Goal: Task Accomplishment & Management: Manage account settings

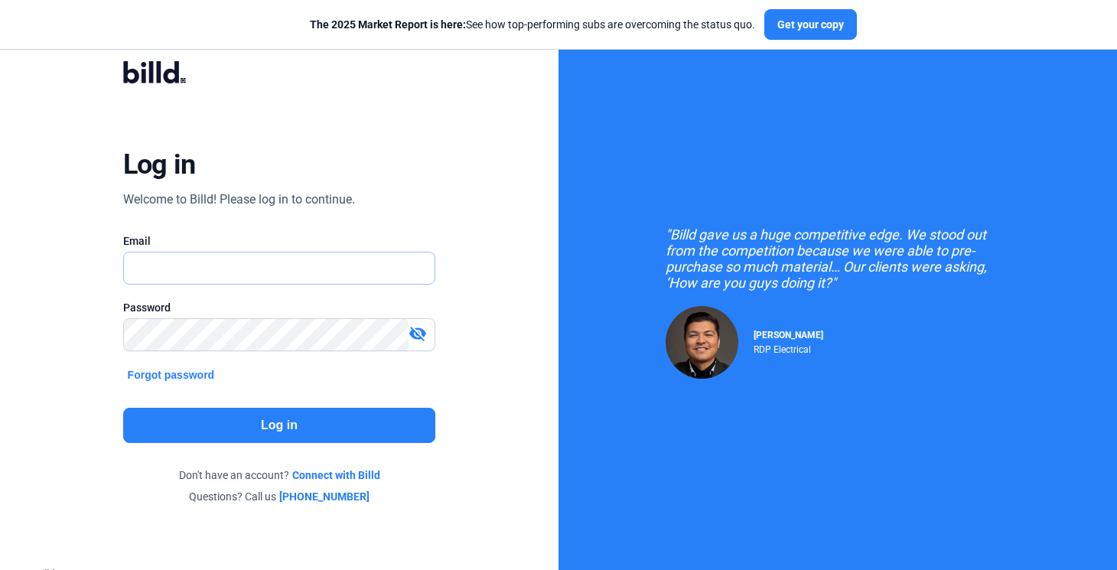
type input "[PERSON_NAME][EMAIL_ADDRESS][DOMAIN_NAME]"
click at [268, 416] on button "Log in" at bounding box center [279, 425] width 313 height 35
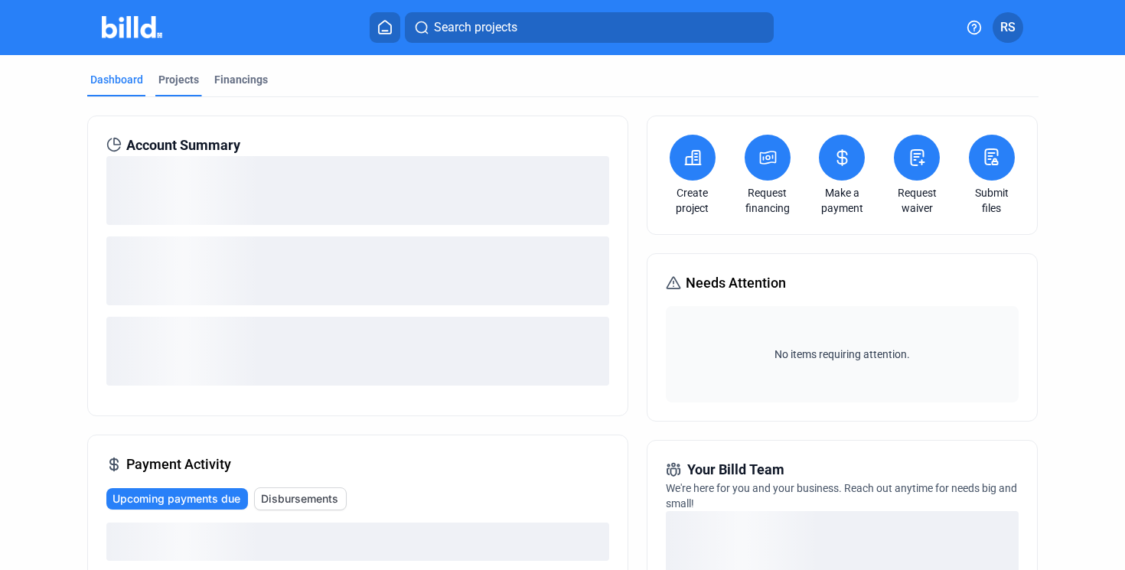
click at [184, 73] on div "Projects" at bounding box center [178, 79] width 41 height 15
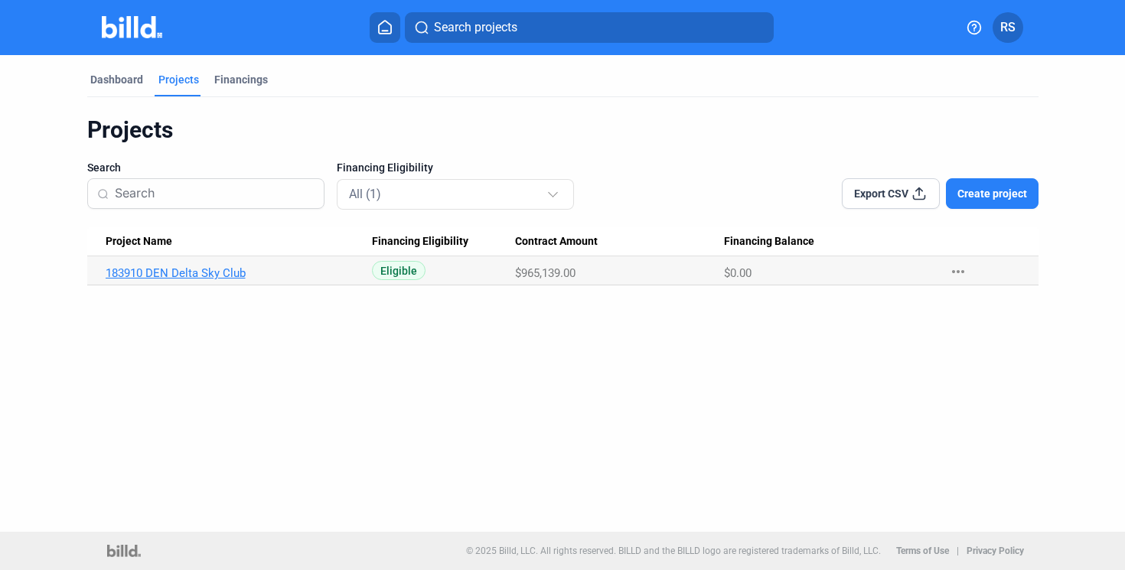
click at [186, 272] on link "183910 DEN Delta Sky Club" at bounding box center [232, 273] width 253 height 14
